Goal: Navigation & Orientation: Find specific page/section

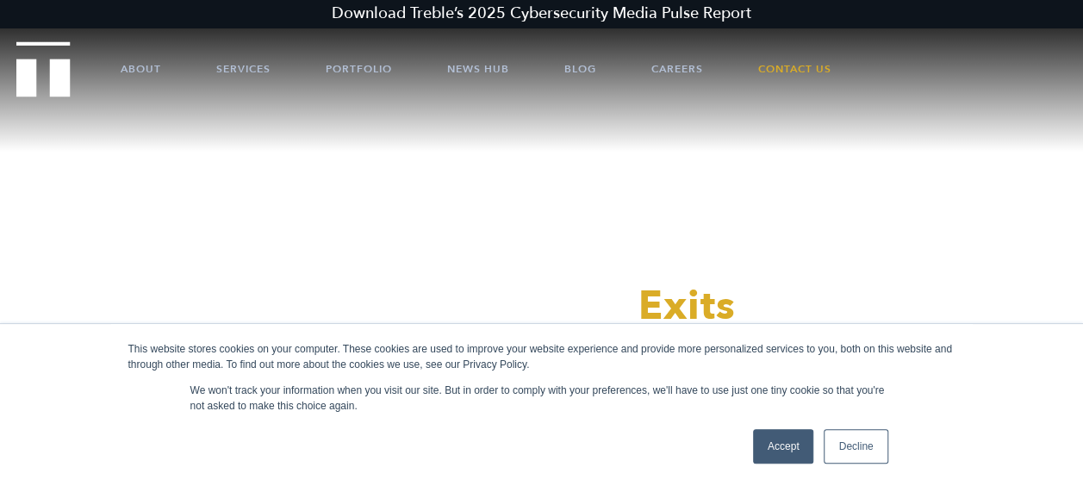
click at [788, 443] on link "Accept" at bounding box center [783, 446] width 61 height 34
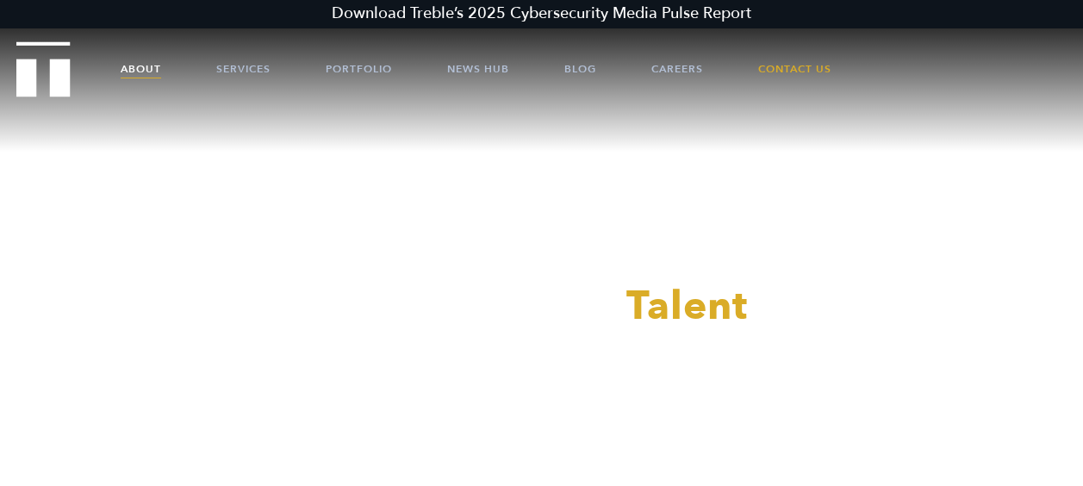
click at [144, 73] on link "About" at bounding box center [141, 69] width 40 height 52
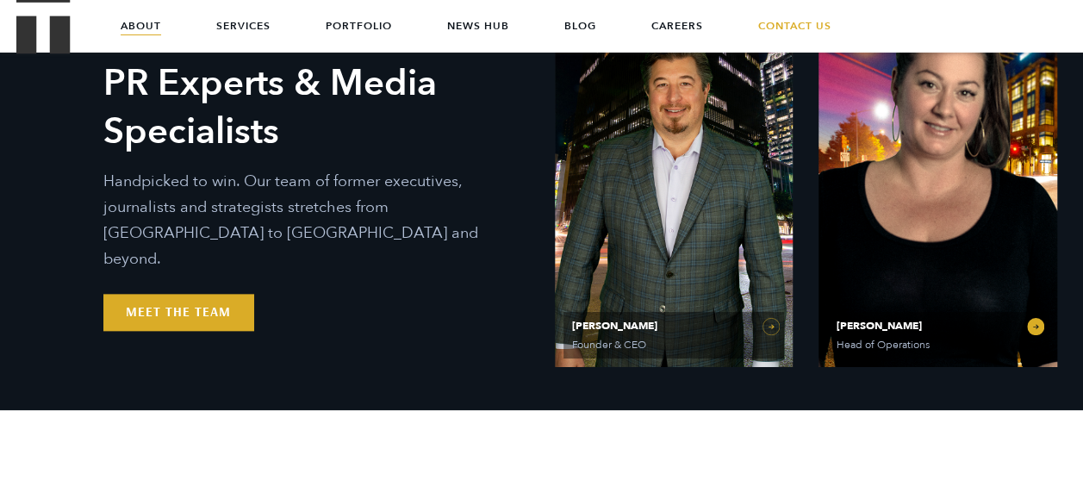
scroll to position [828, 0]
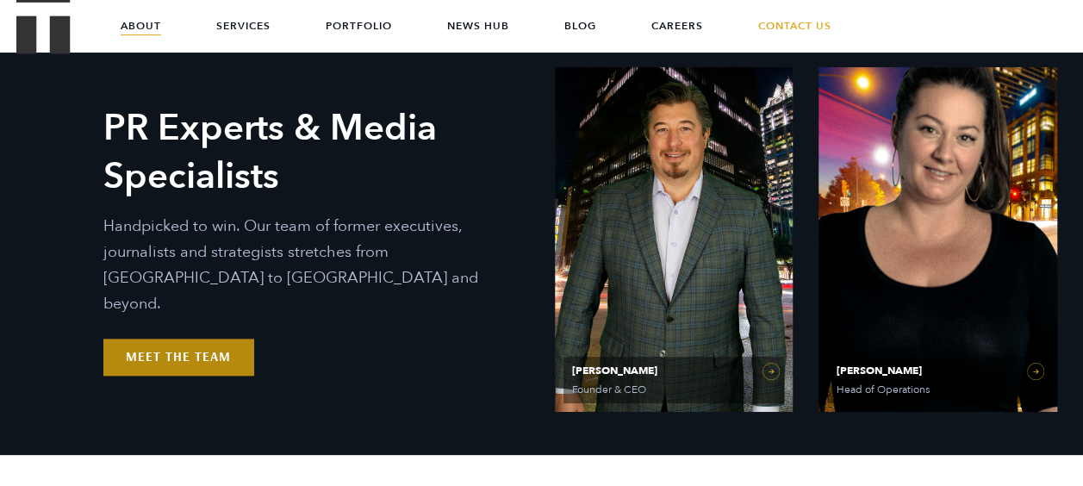
click at [188, 344] on link "Meet the Team" at bounding box center [178, 356] width 150 height 36
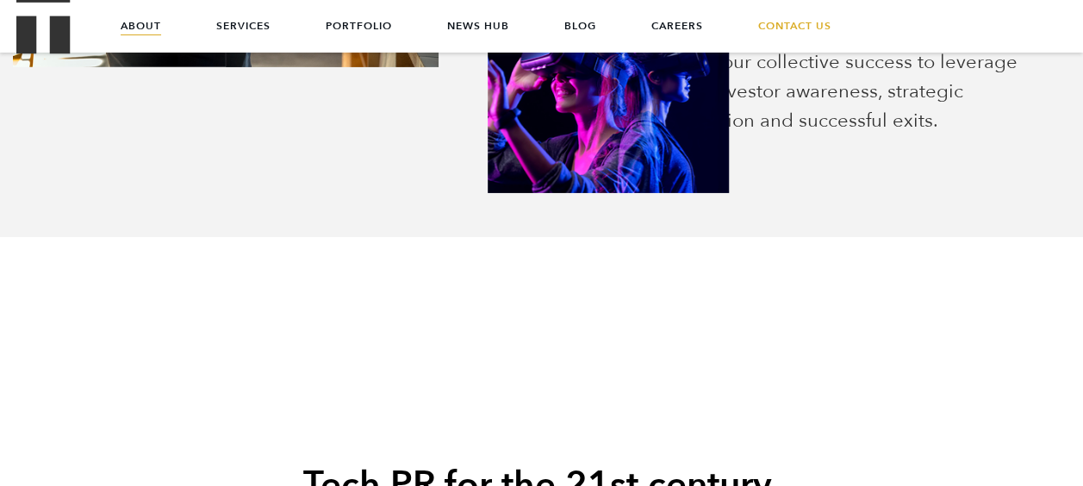
scroll to position [3162, 0]
